Goal: Browse casually: Explore the website without a specific task or goal

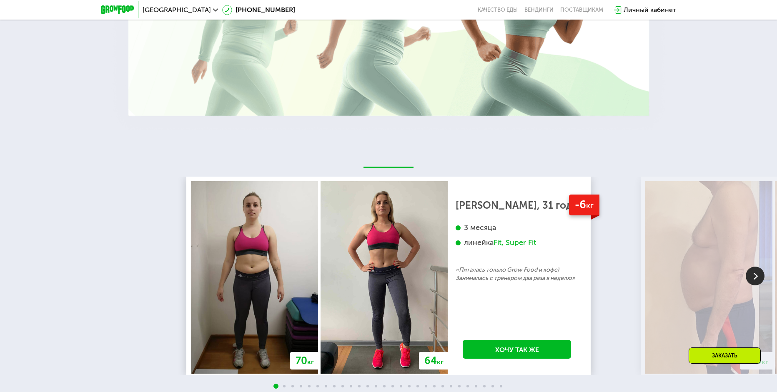
scroll to position [1535, 0]
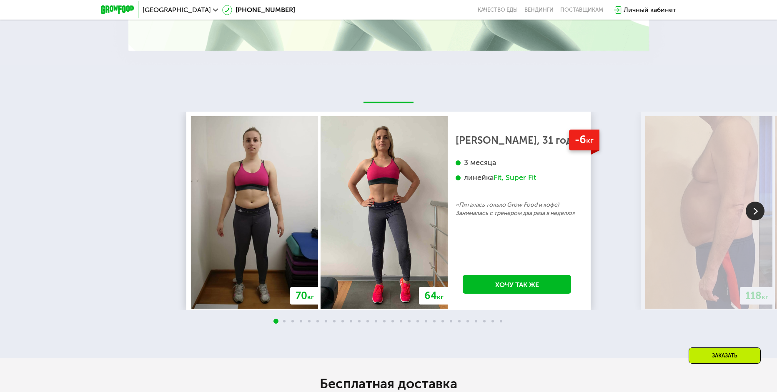
click at [756, 216] on img at bounding box center [755, 211] width 19 height 19
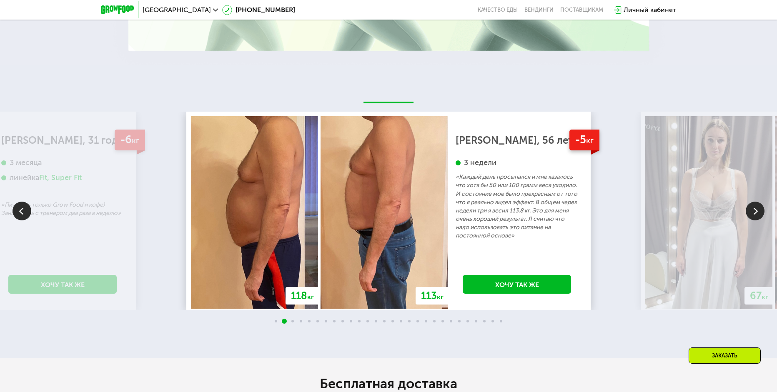
click at [756, 216] on img at bounding box center [755, 211] width 19 height 19
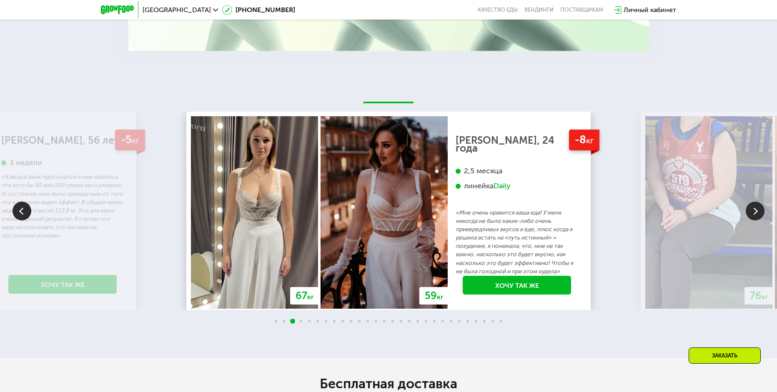
click at [756, 216] on img at bounding box center [755, 211] width 19 height 19
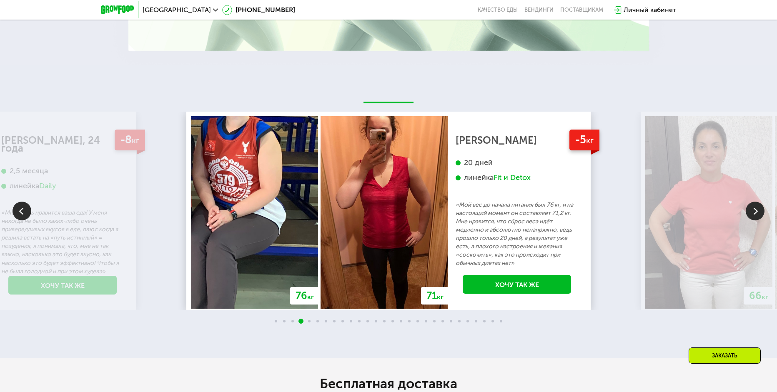
click at [756, 216] on img at bounding box center [755, 211] width 19 height 19
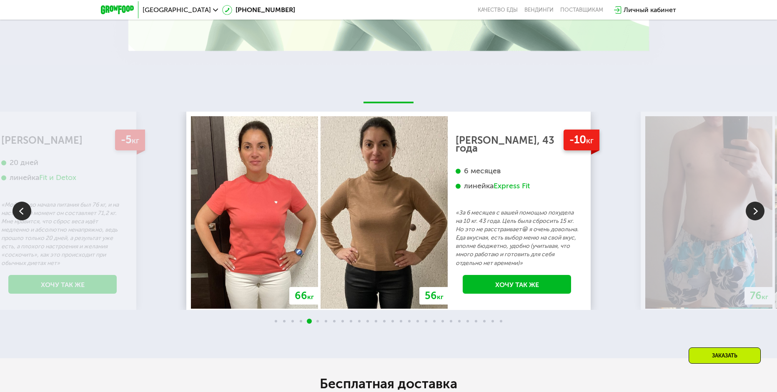
click at [756, 216] on img at bounding box center [755, 211] width 19 height 19
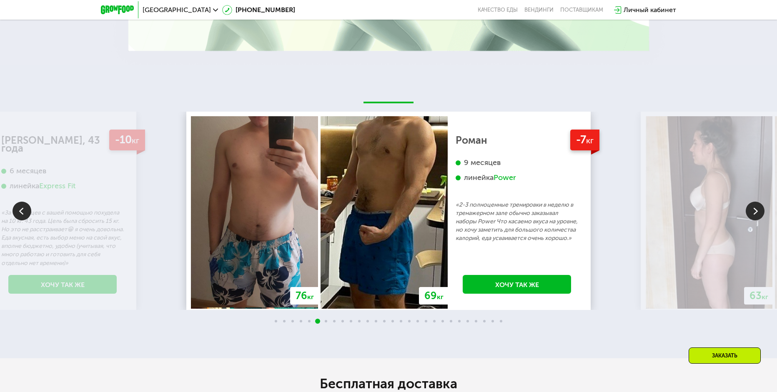
click at [756, 216] on img at bounding box center [755, 211] width 19 height 19
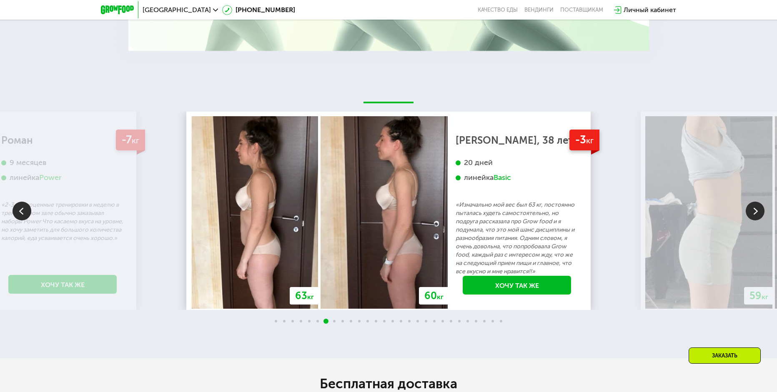
click at [756, 216] on img at bounding box center [755, 211] width 19 height 19
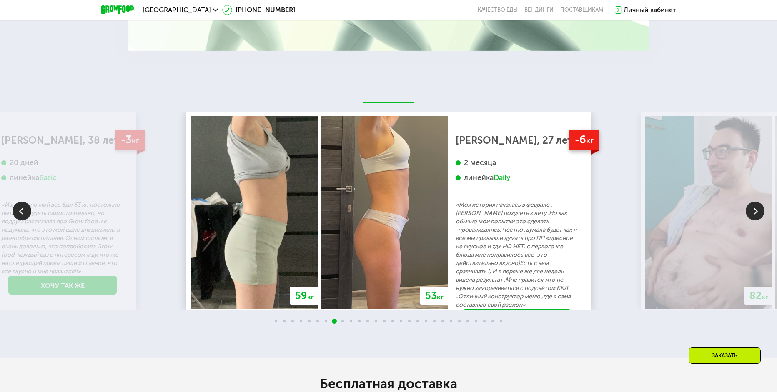
click at [756, 216] on img at bounding box center [755, 211] width 19 height 19
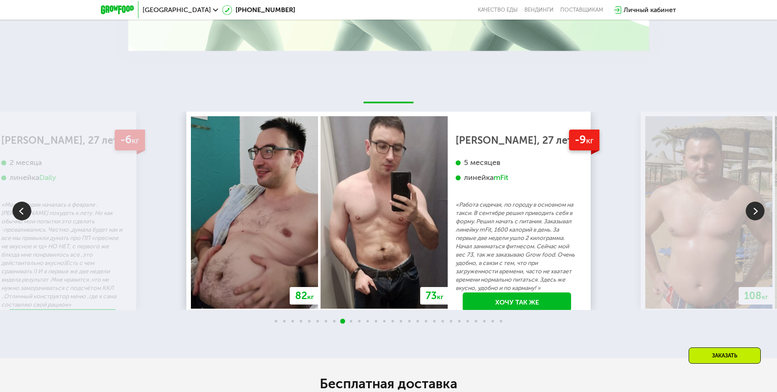
click at [756, 216] on img at bounding box center [755, 211] width 19 height 19
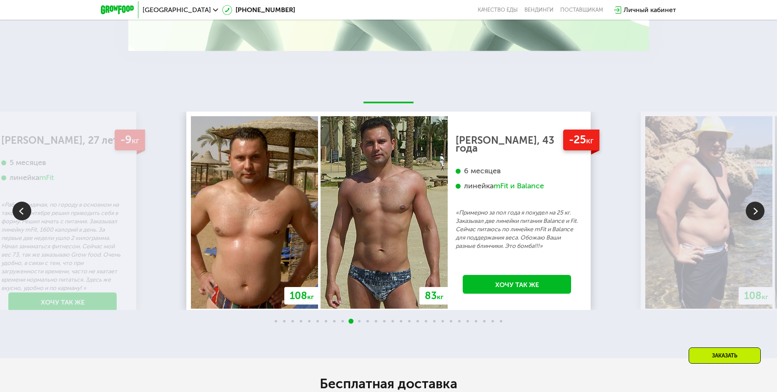
click at [756, 216] on img at bounding box center [755, 211] width 19 height 19
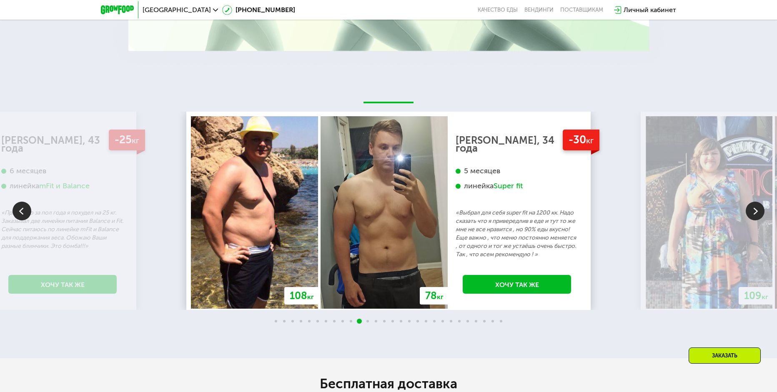
click at [756, 216] on img at bounding box center [755, 211] width 19 height 19
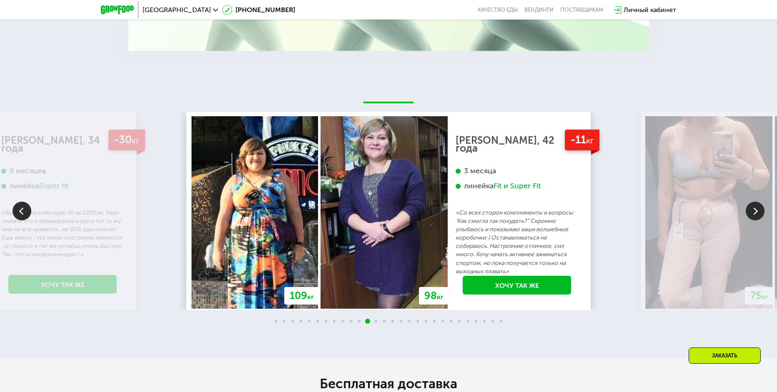
click at [756, 216] on img at bounding box center [755, 211] width 19 height 19
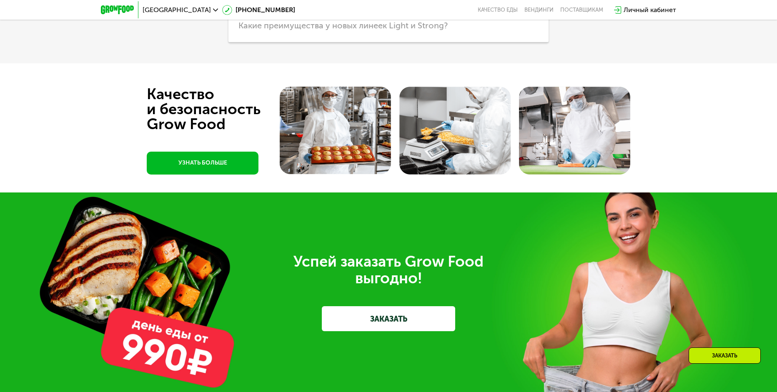
scroll to position [2615, 0]
